Goal: Obtain resource: Download file/media

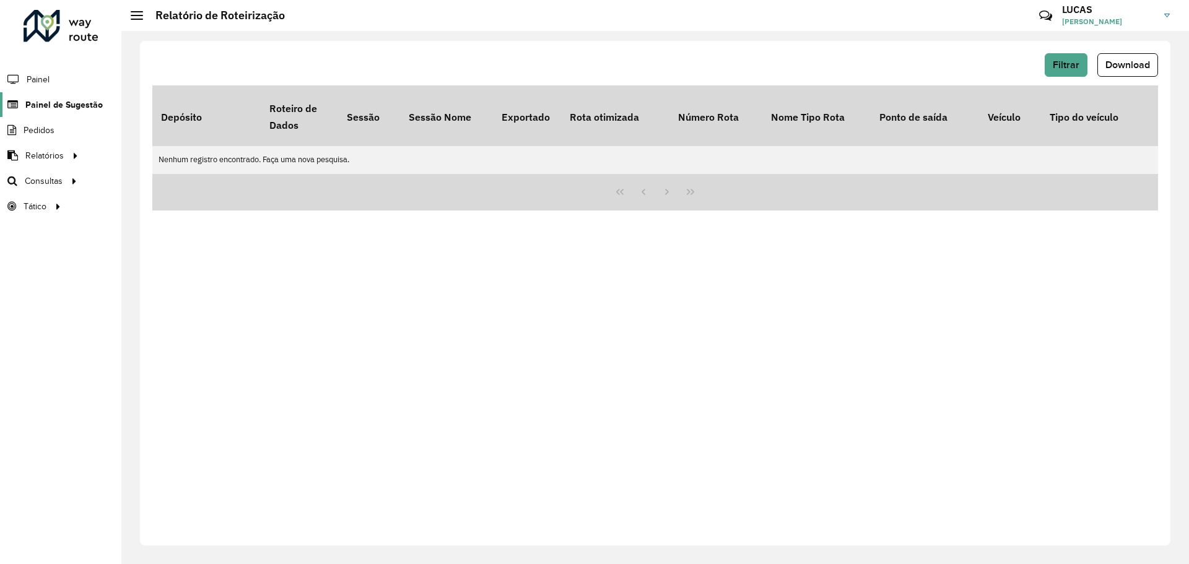
click at [49, 100] on font "Painel de Sugestão" at bounding box center [63, 105] width 77 height 10
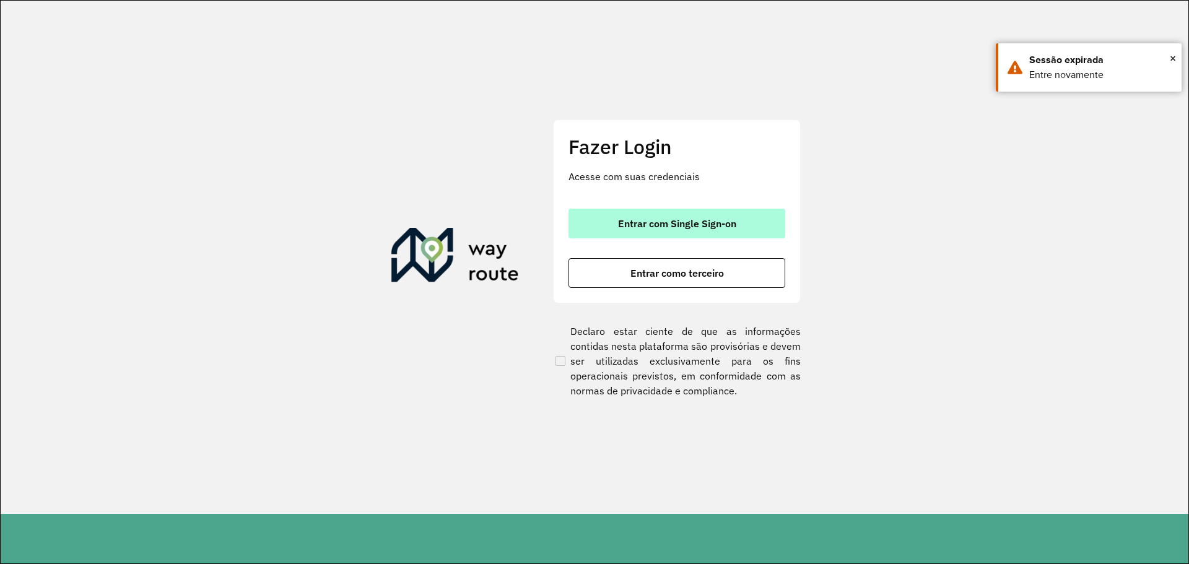
click at [685, 233] on button "Entrar com Single Sign-on" at bounding box center [676, 224] width 217 height 30
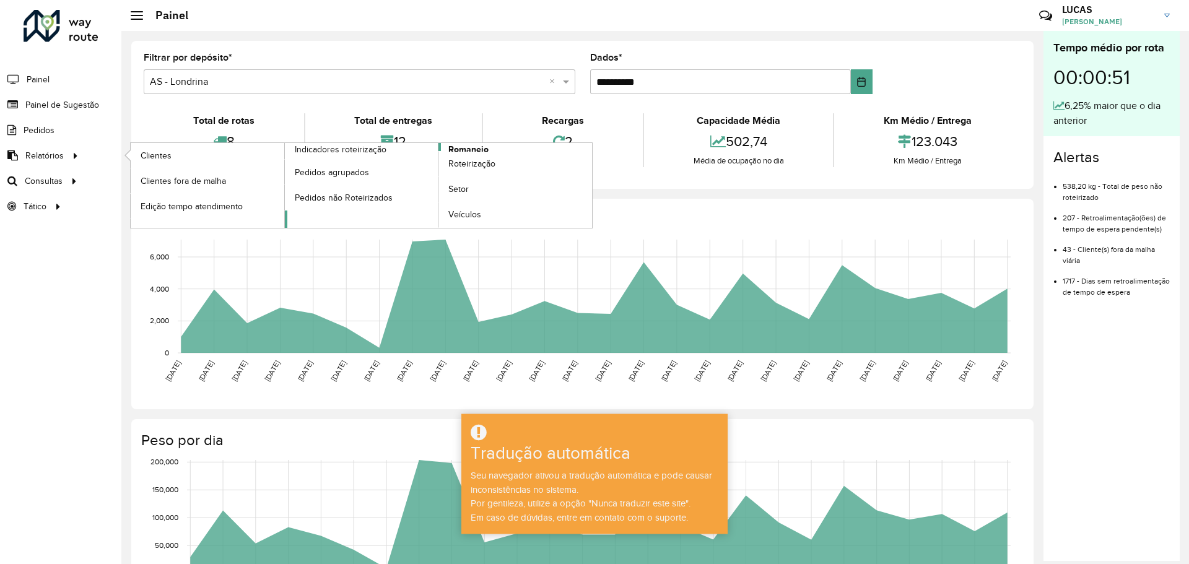
click at [459, 149] on font "Romaneio" at bounding box center [468, 149] width 40 height 10
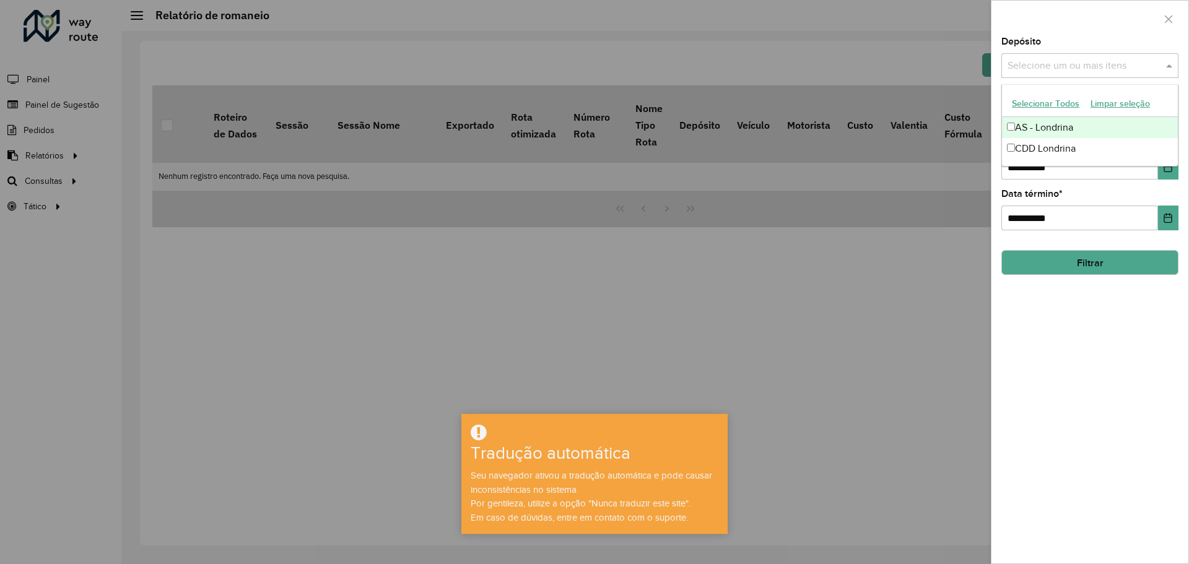
click at [1017, 63] on input "text" at bounding box center [1083, 66] width 158 height 15
click at [1038, 144] on div "CDD Londrina" at bounding box center [1090, 149] width 176 height 21
click at [1115, 330] on div "**********" at bounding box center [1089, 300] width 197 height 526
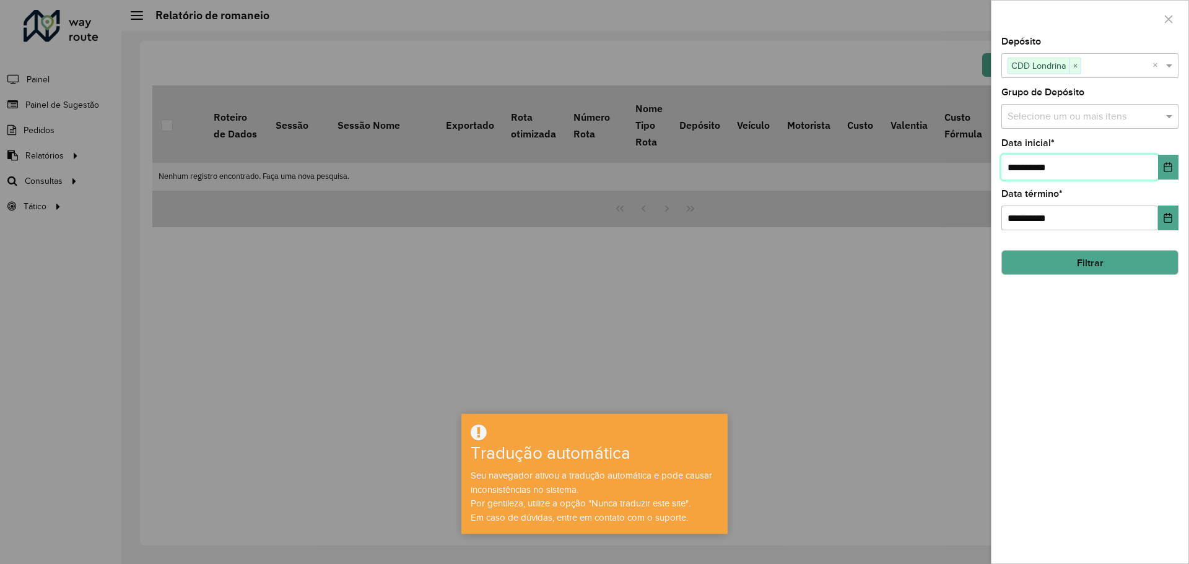
click at [1061, 160] on input "**********" at bounding box center [1079, 167] width 157 height 25
click at [1169, 168] on icon "Escolha a data" at bounding box center [1168, 167] width 10 height 10
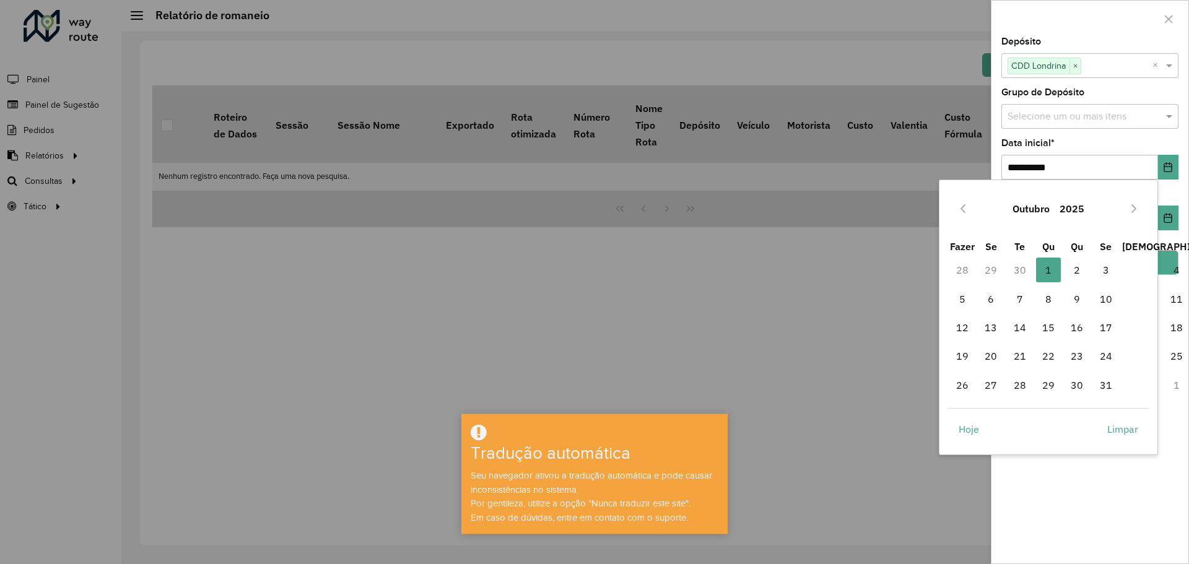
click at [1028, 214] on font "Outubro" at bounding box center [1030, 208] width 37 height 12
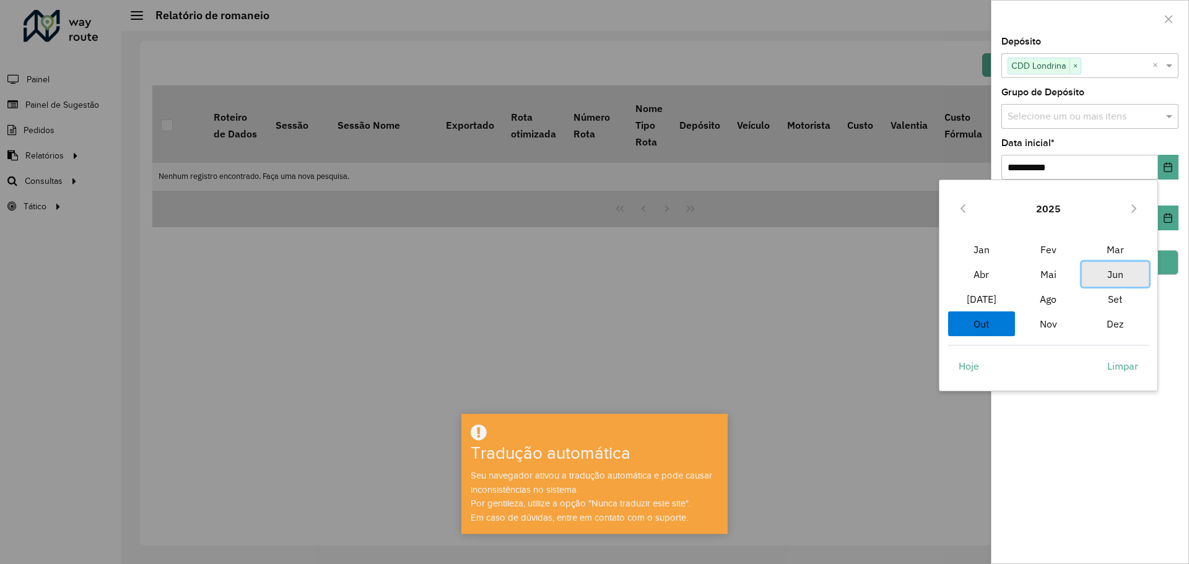
click at [1109, 285] on span "Jun" at bounding box center [1115, 274] width 67 height 25
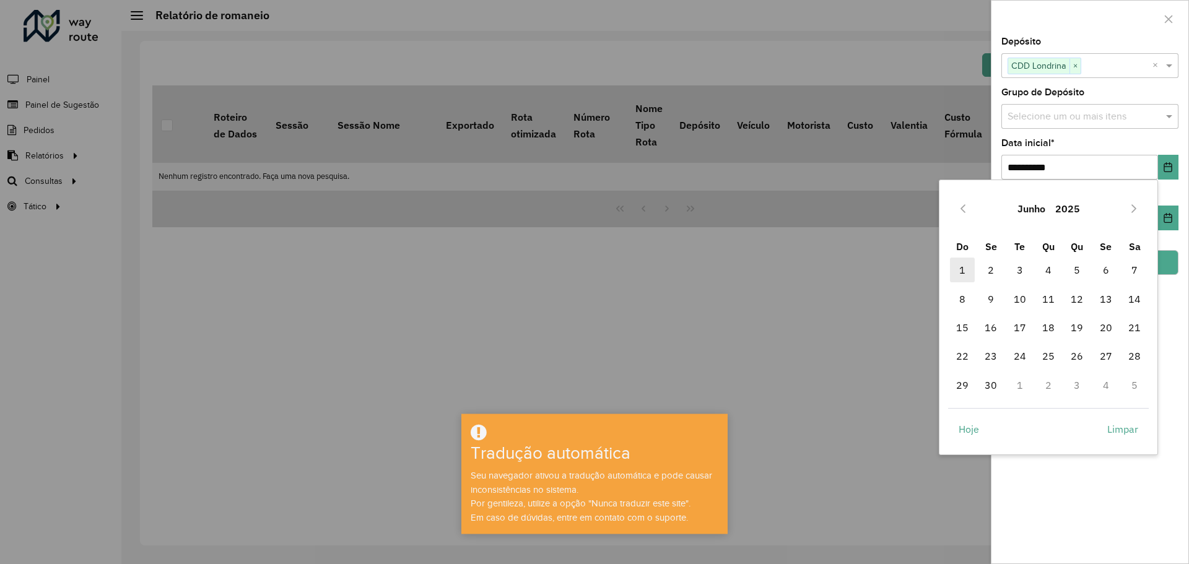
click at [961, 274] on span "1" at bounding box center [962, 270] width 25 height 25
type input "**********"
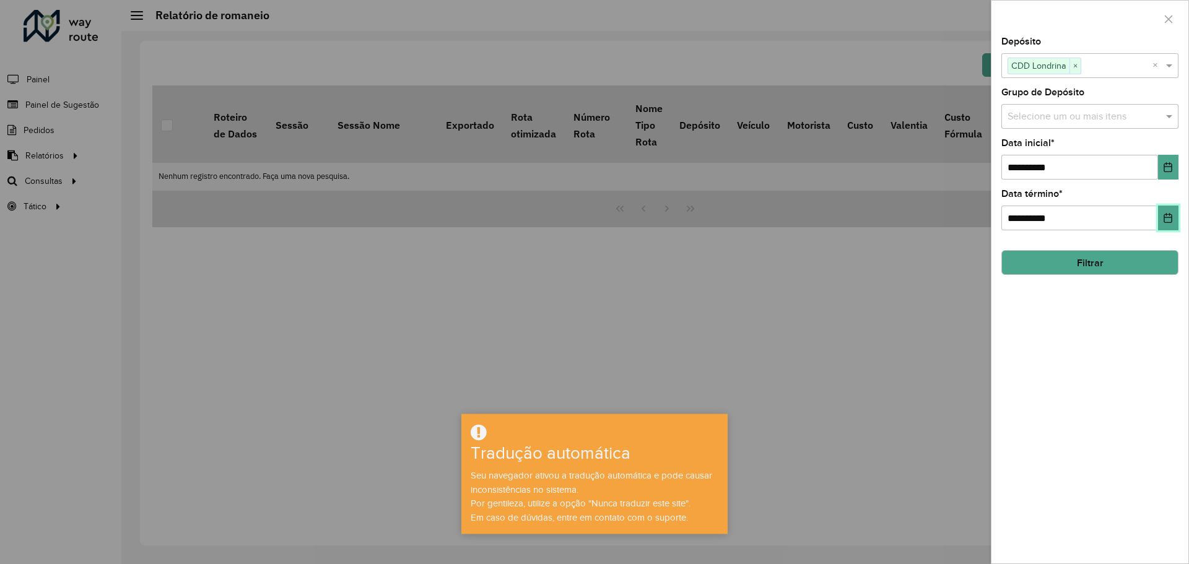
click at [1163, 225] on button "Escolha a data" at bounding box center [1168, 218] width 20 height 25
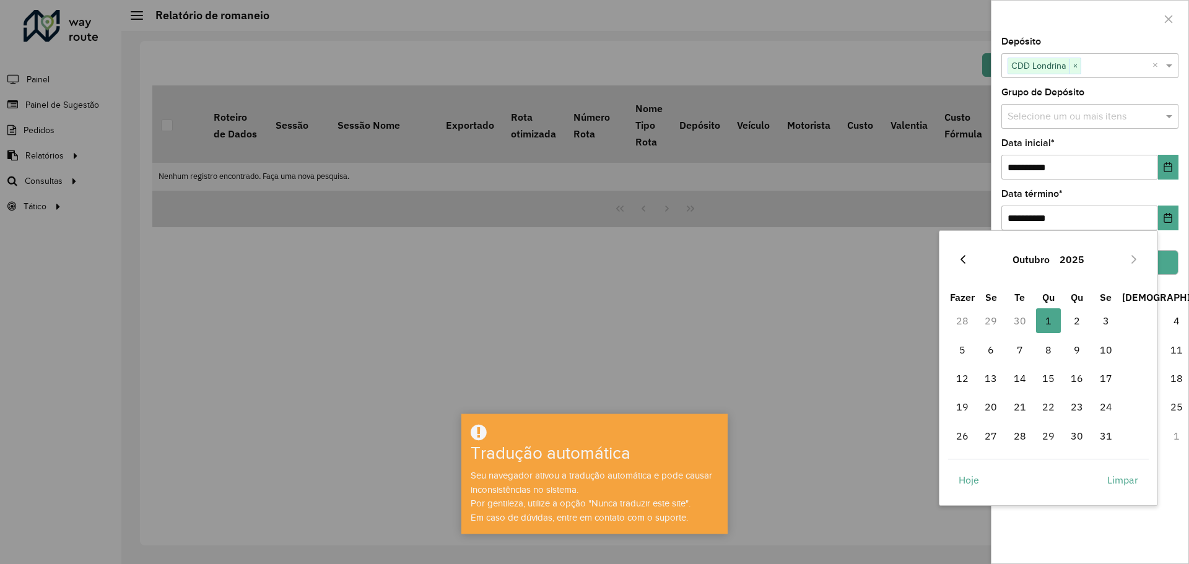
click at [968, 262] on button "Mês anterior" at bounding box center [963, 259] width 20 height 20
click at [1022, 440] on span "30" at bounding box center [1019, 435] width 25 height 25
type input "**********"
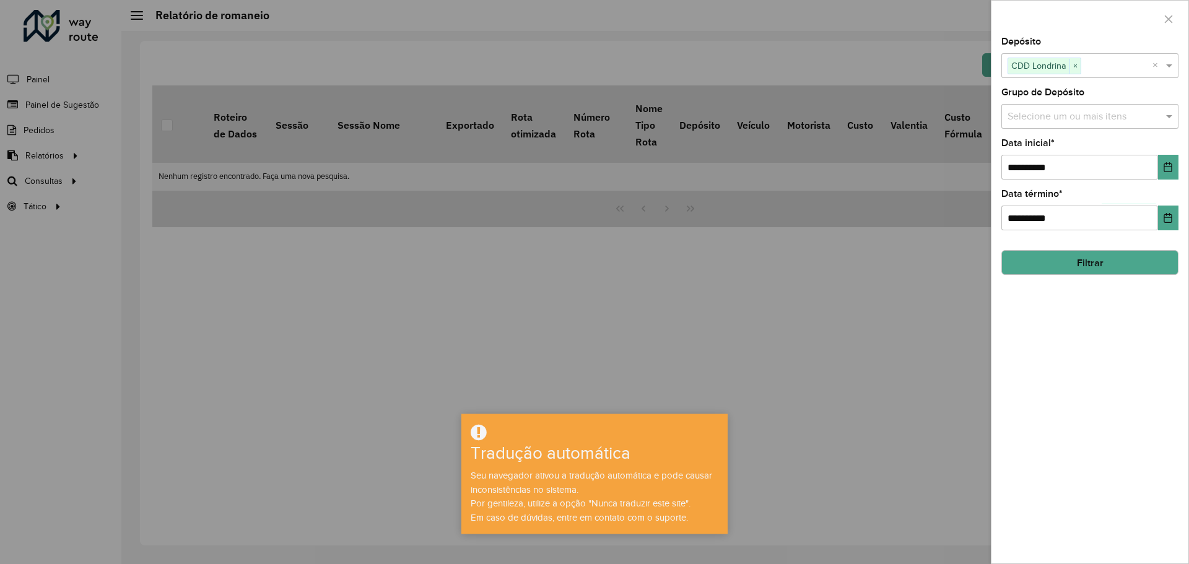
click at [1076, 269] on button "Filtrar" at bounding box center [1089, 262] width 177 height 25
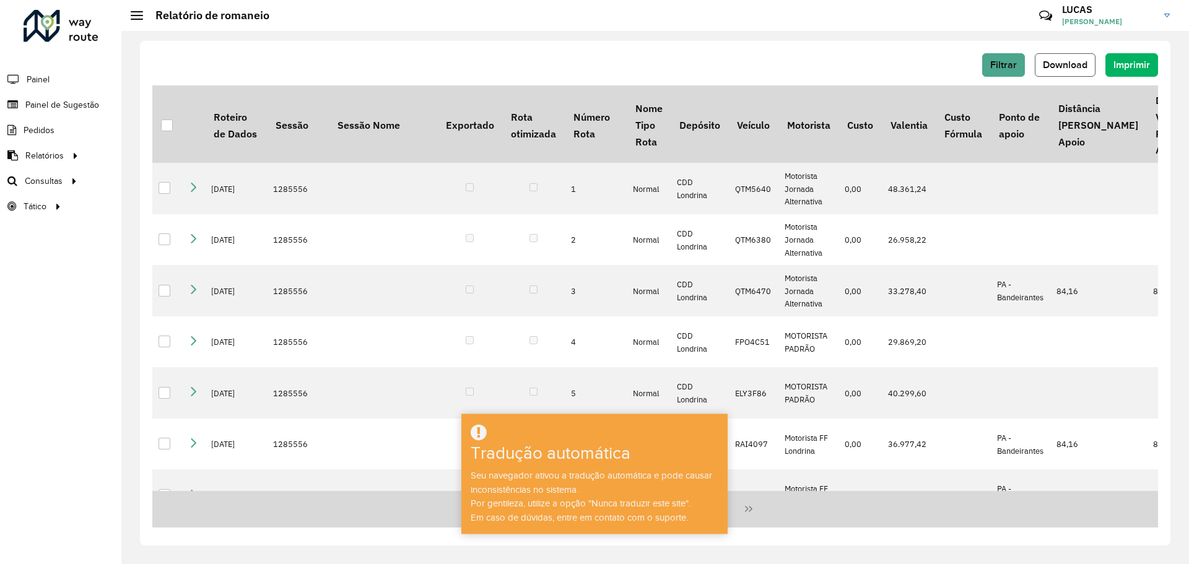
click at [1059, 70] on button "Download" at bounding box center [1064, 65] width 61 height 24
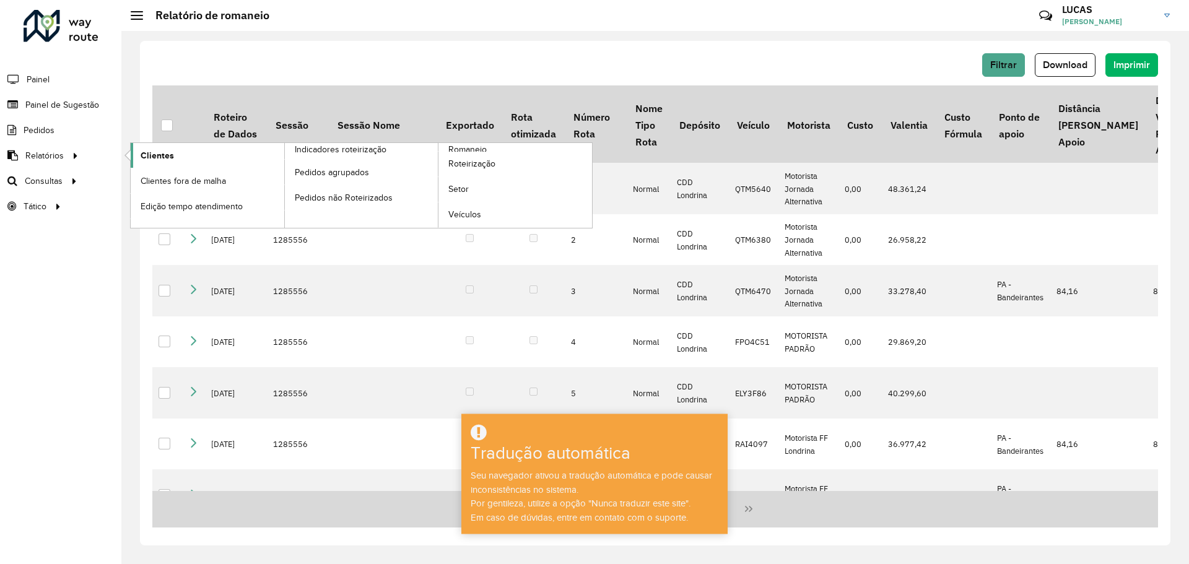
click at [149, 152] on font "Clientes" at bounding box center [157, 155] width 33 height 10
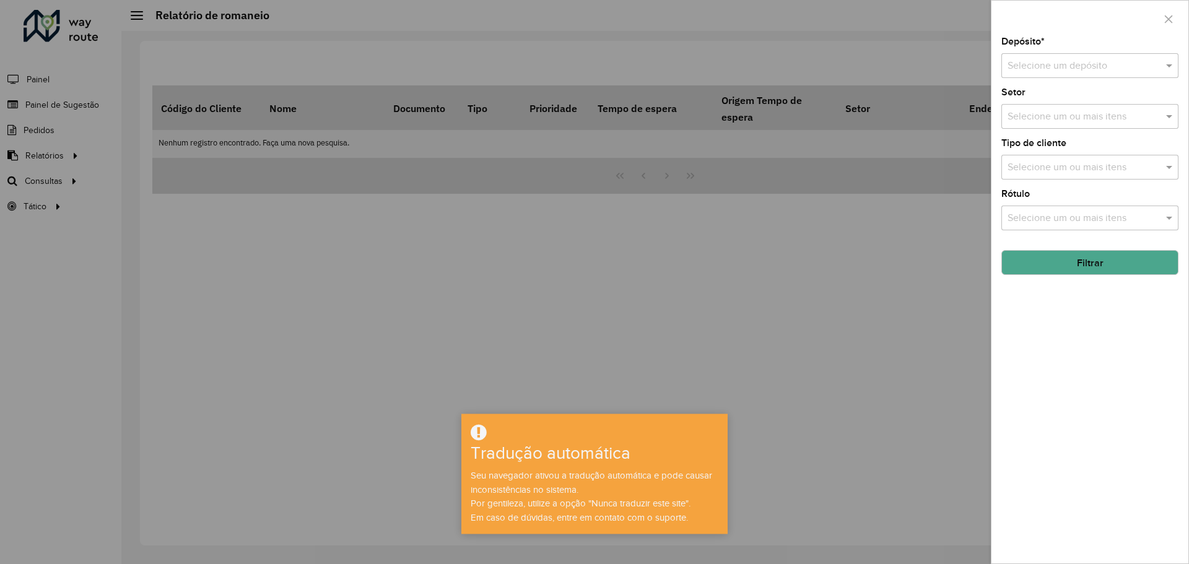
click at [1025, 62] on input "text" at bounding box center [1077, 66] width 140 height 15
click at [1039, 121] on font "CDD Londrina" at bounding box center [1037, 122] width 61 height 11
click at [1047, 210] on div "Selecione um ou mais itens" at bounding box center [1089, 218] width 177 height 25
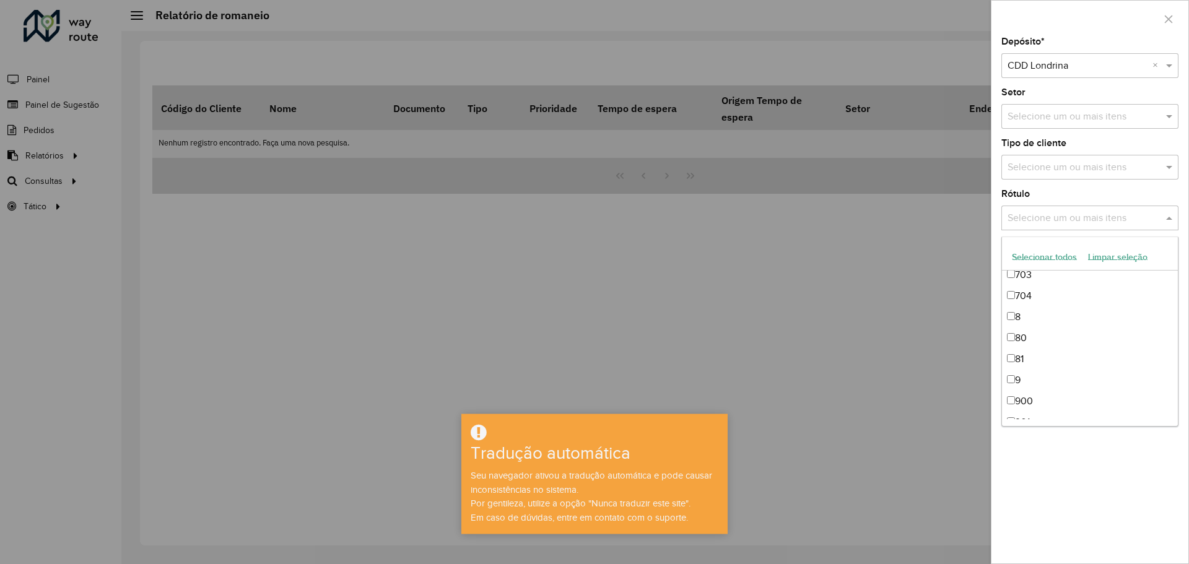
scroll to position [1199, 0]
click at [1078, 466] on div "Depósito * Selecione um depósito × CDD Londrina × Setor Selecione um ou mais it…" at bounding box center [1089, 300] width 197 height 526
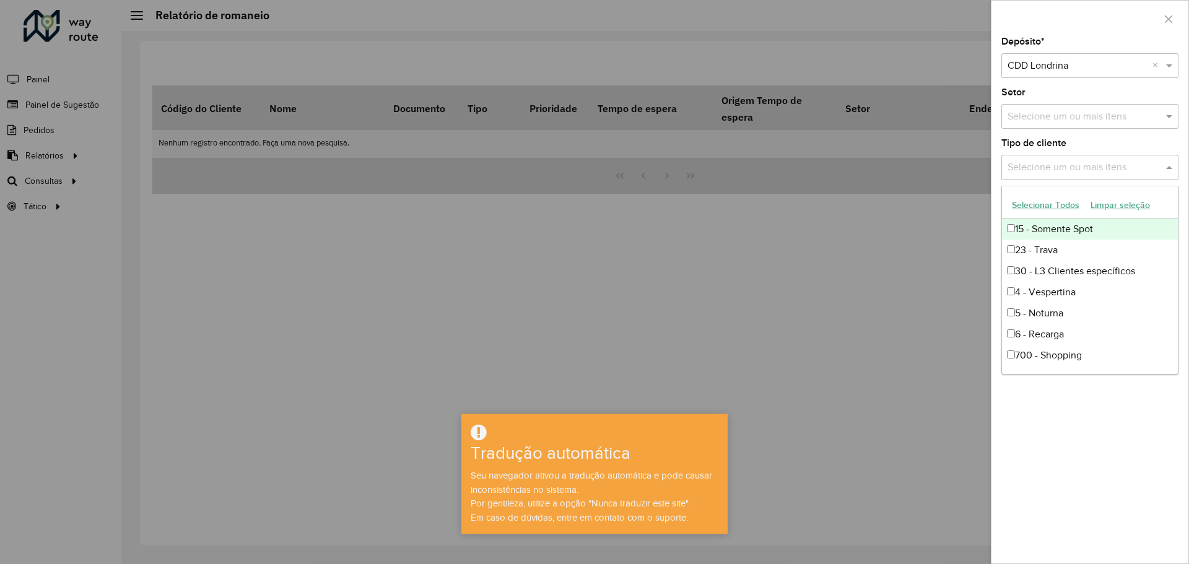
click at [1028, 163] on input "text" at bounding box center [1083, 167] width 158 height 15
click at [1086, 272] on font "30 - L3 Clientes específicos" at bounding box center [1075, 272] width 120 height 11
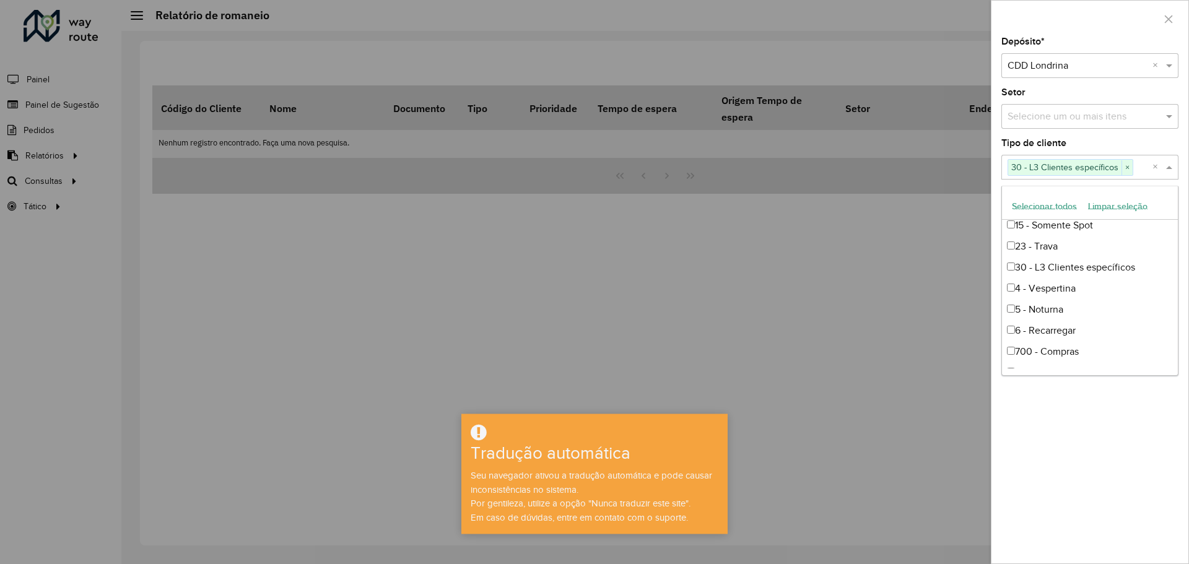
scroll to position [0, 0]
click at [1092, 408] on div "Depósito * Selecione um depósito × CDD Londrina × Setor Selecione um ou mais it…" at bounding box center [1089, 300] width 197 height 526
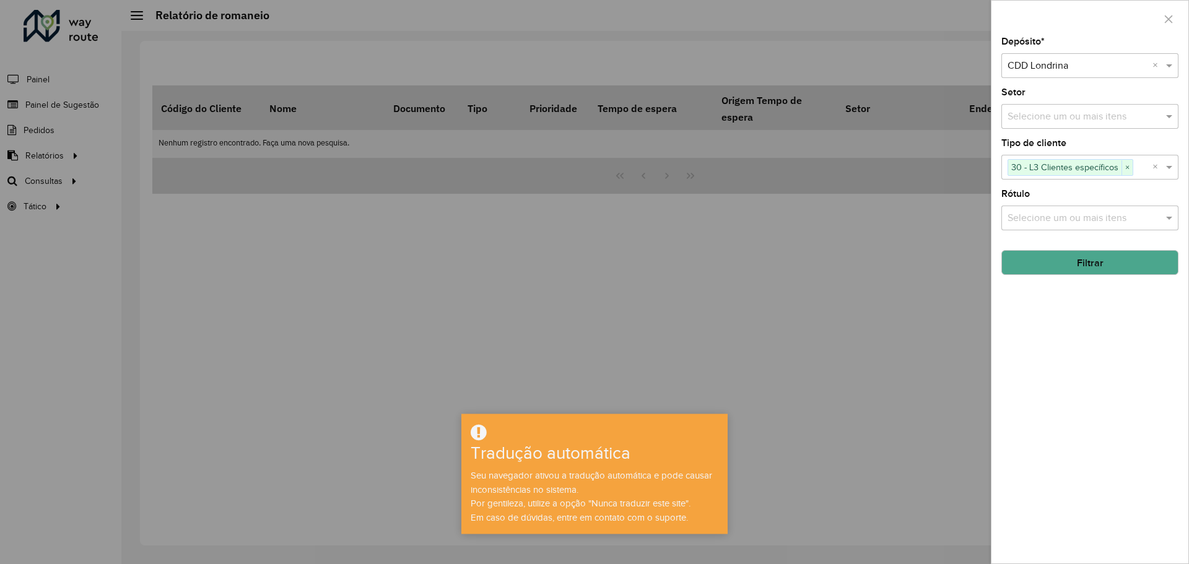
click at [1055, 266] on button "Filtrar" at bounding box center [1089, 262] width 177 height 25
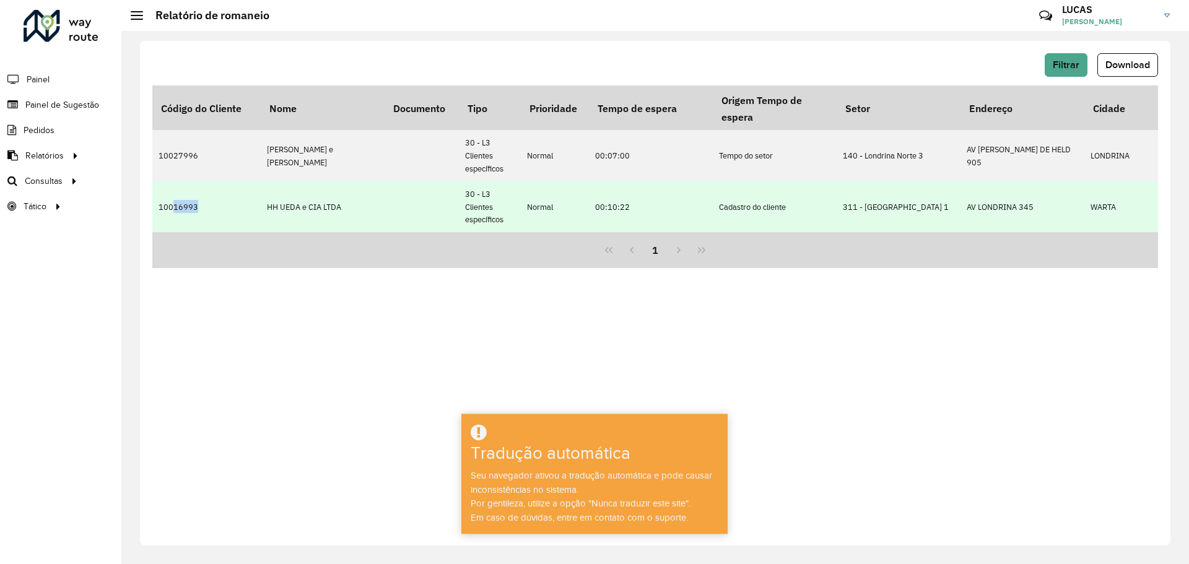
drag, startPoint x: 175, startPoint y: 206, endPoint x: 194, endPoint y: 206, distance: 19.8
click at [194, 206] on font "10016993" at bounding box center [178, 207] width 40 height 11
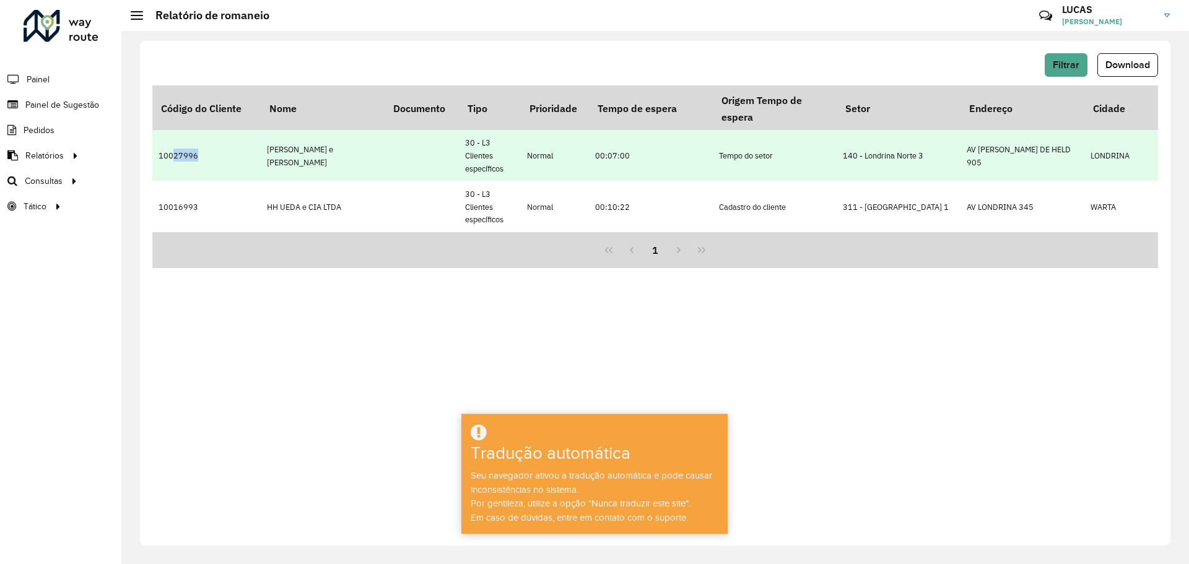
drag, startPoint x: 174, startPoint y: 155, endPoint x: 217, endPoint y: 156, distance: 43.4
click at [217, 156] on td "10027996" at bounding box center [206, 155] width 108 height 51
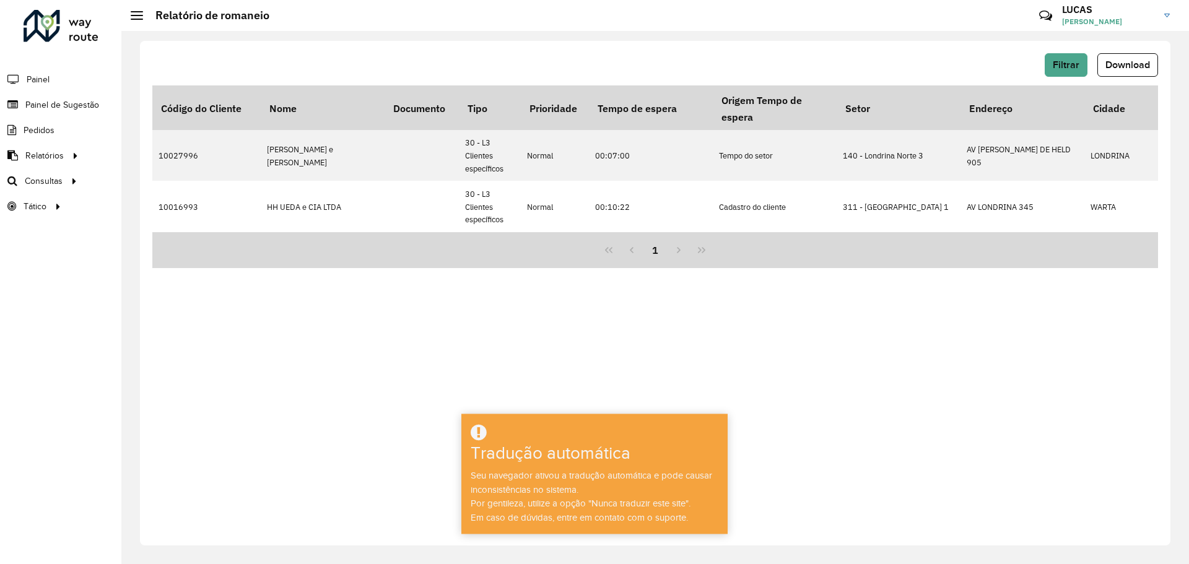
drag, startPoint x: 412, startPoint y: 281, endPoint x: 440, endPoint y: 281, distance: 27.9
click at [412, 281] on div "Filtrar Download Código do Cliente Nome Documento Tipo Prioridade Tempo de espe…" at bounding box center [655, 293] width 1030 height 505
